Goal: Transaction & Acquisition: Subscribe to service/newsletter

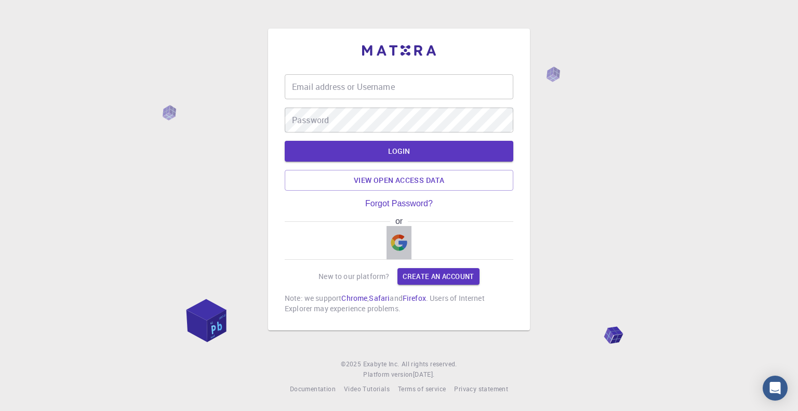
click at [401, 240] on img "button" at bounding box center [398, 242] width 17 height 17
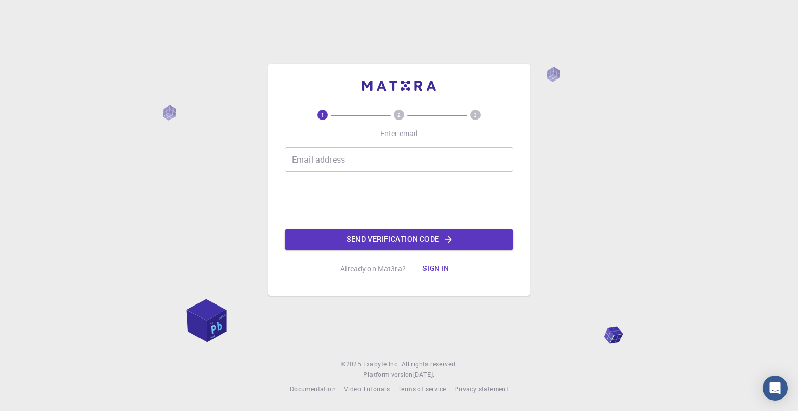
click at [435, 267] on button "Sign in" at bounding box center [436, 268] width 44 height 21
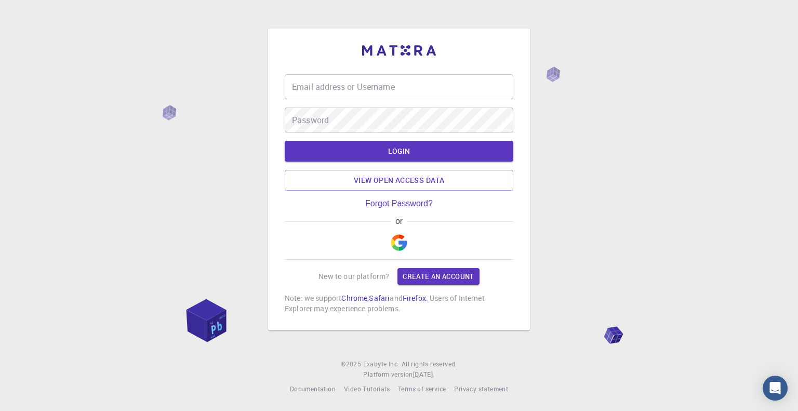
click at [396, 247] on img "button" at bounding box center [398, 242] width 17 height 17
click at [396, 242] on img "button" at bounding box center [398, 242] width 17 height 17
